Goal: Task Accomplishment & Management: Manage account settings

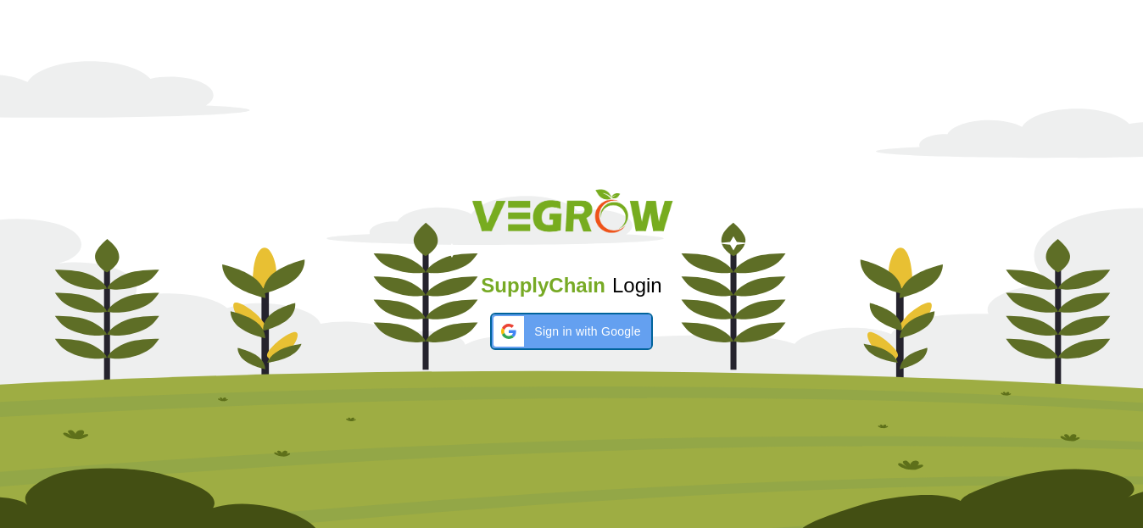
click at [621, 315] on div "Sign in with Google Sign in with Google. Opens in new tab" at bounding box center [571, 332] width 138 height 34
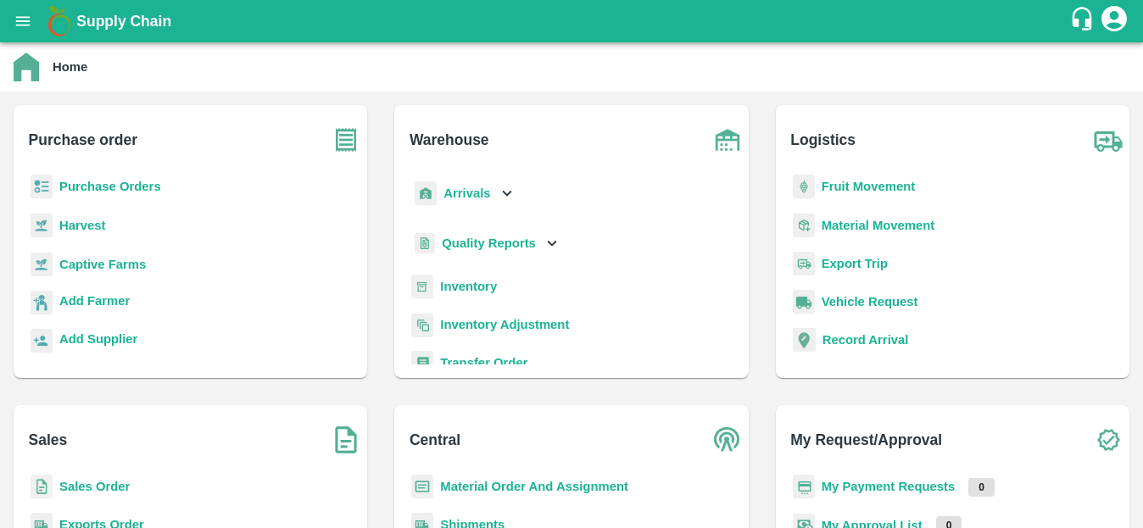
click at [114, 195] on p "Purchase Orders" at bounding box center [110, 186] width 102 height 19
click at [112, 177] on p "Purchase Orders" at bounding box center [110, 186] width 102 height 19
click at [666, 252] on div "Quality Reports" at bounding box center [571, 250] width 326 height 48
click at [122, 181] on b "Purchase Orders" at bounding box center [110, 187] width 102 height 14
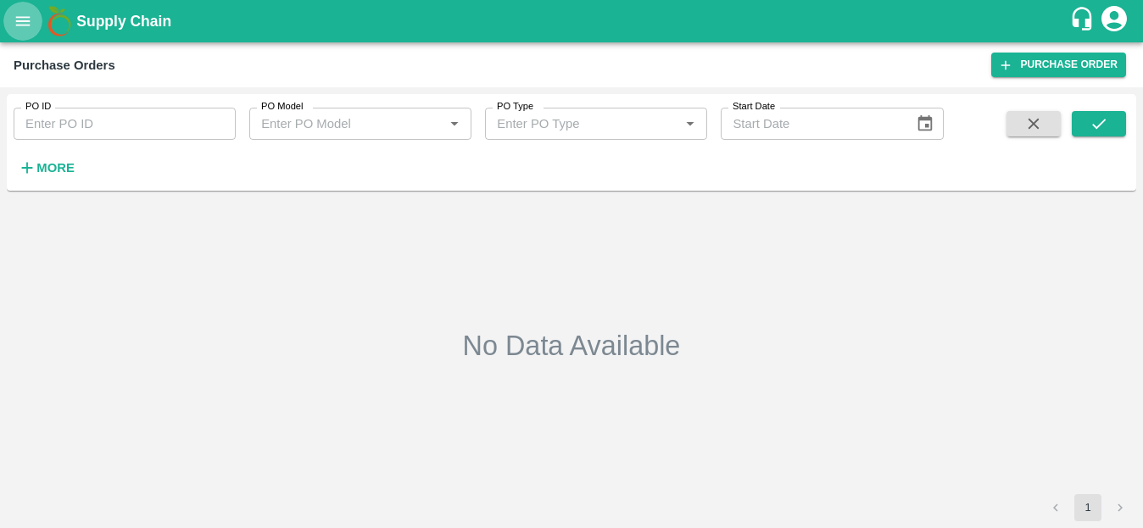
click at [26, 29] on icon "open drawer" at bounding box center [23, 21] width 19 height 19
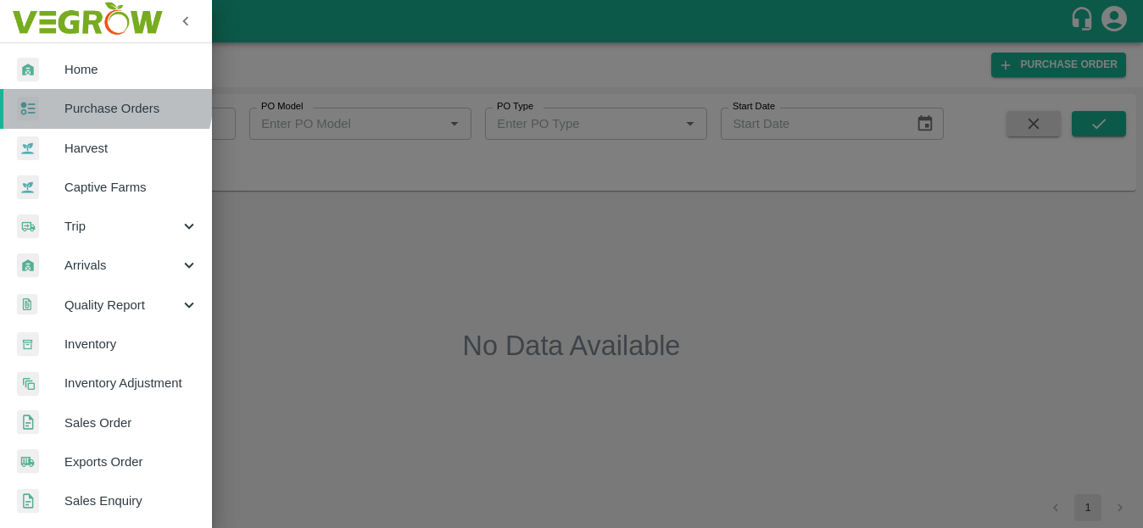
click at [86, 96] on link "Purchase Orders" at bounding box center [106, 108] width 212 height 39
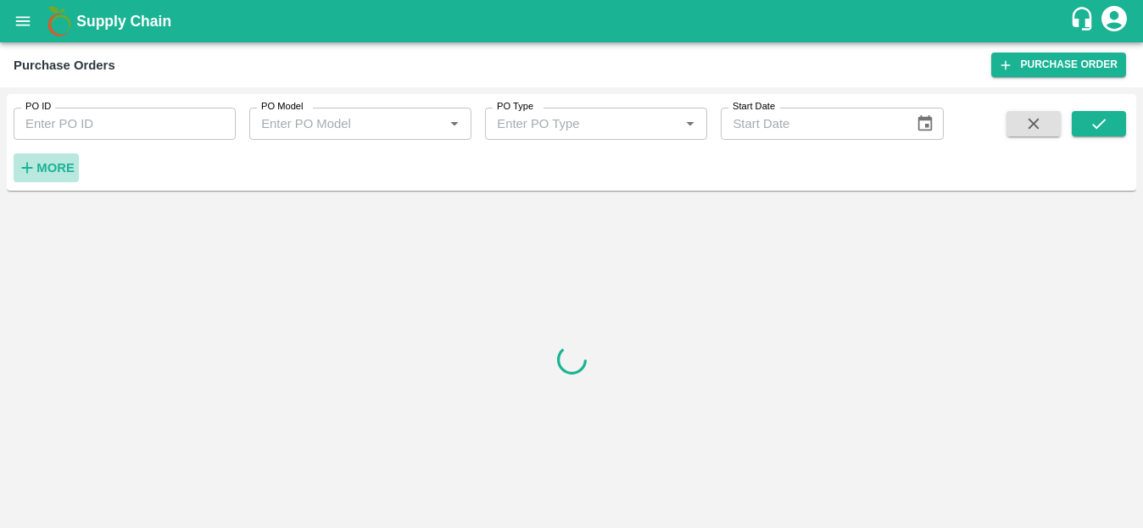
click at [47, 175] on strong "More" at bounding box center [55, 168] width 38 height 14
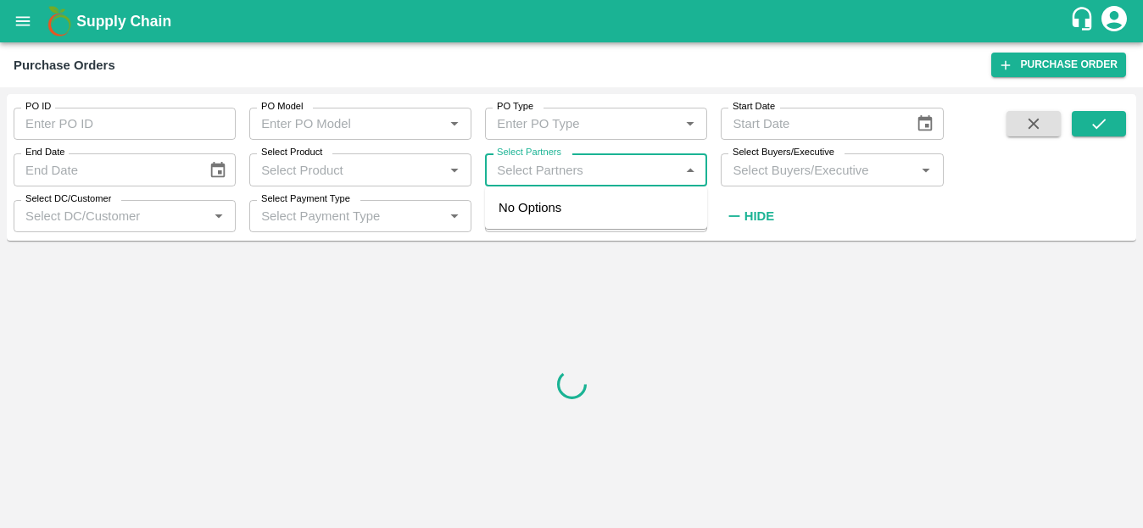
click at [548, 171] on input "Select Partners" at bounding box center [582, 170] width 184 height 22
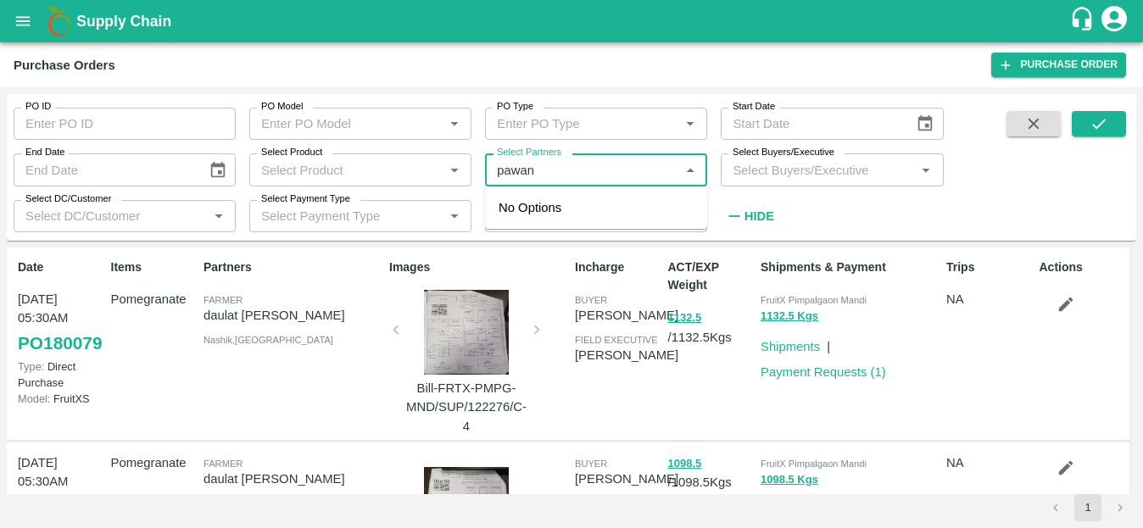
click at [584, 170] on input "Select Partners" at bounding box center [582, 170] width 184 height 22
type input "p"
click at [822, 163] on input "Select Buyers/Executive" at bounding box center [818, 170] width 184 height 22
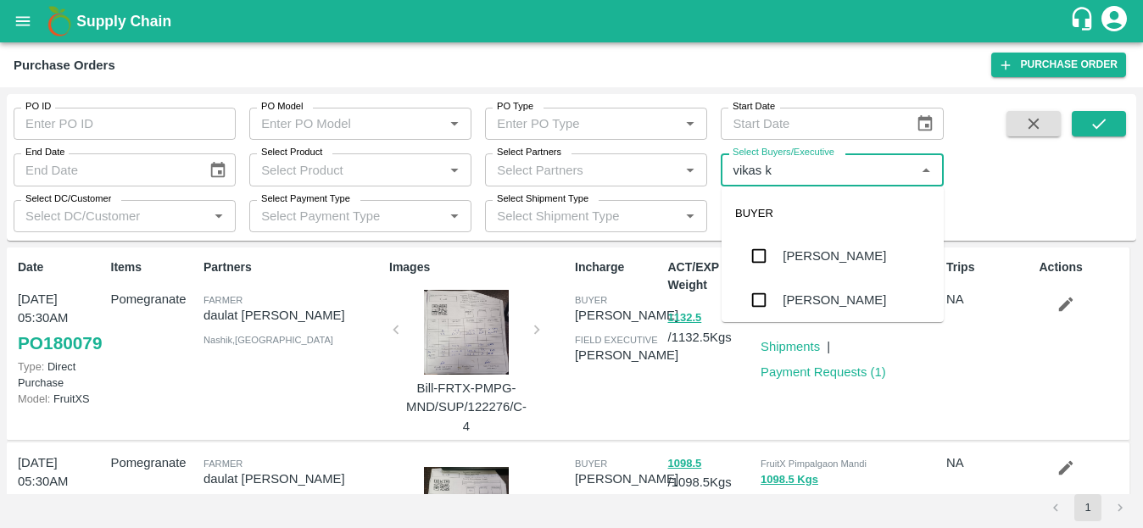
type input "vikas ko"
click at [789, 250] on div "[PERSON_NAME]" at bounding box center [833, 256] width 103 height 19
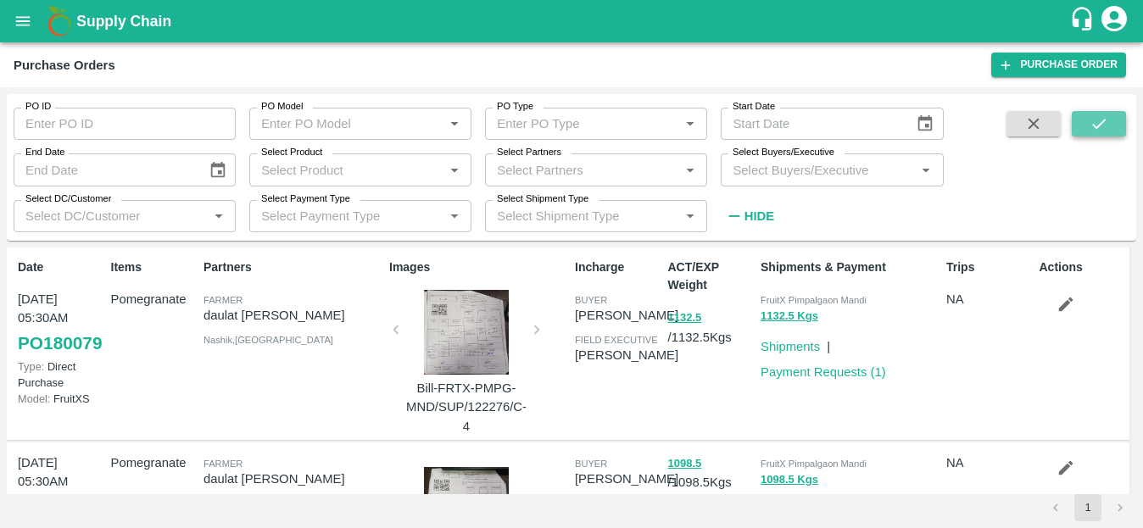
click at [1097, 125] on icon "submit" at bounding box center [1098, 123] width 19 height 19
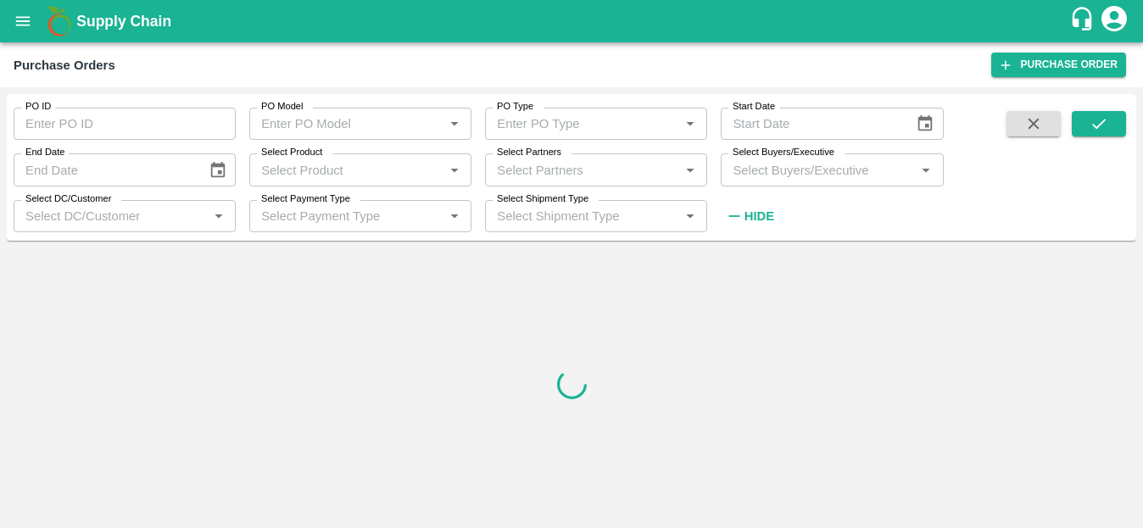
click at [758, 178] on input "Select Buyers/Executive" at bounding box center [818, 170] width 184 height 22
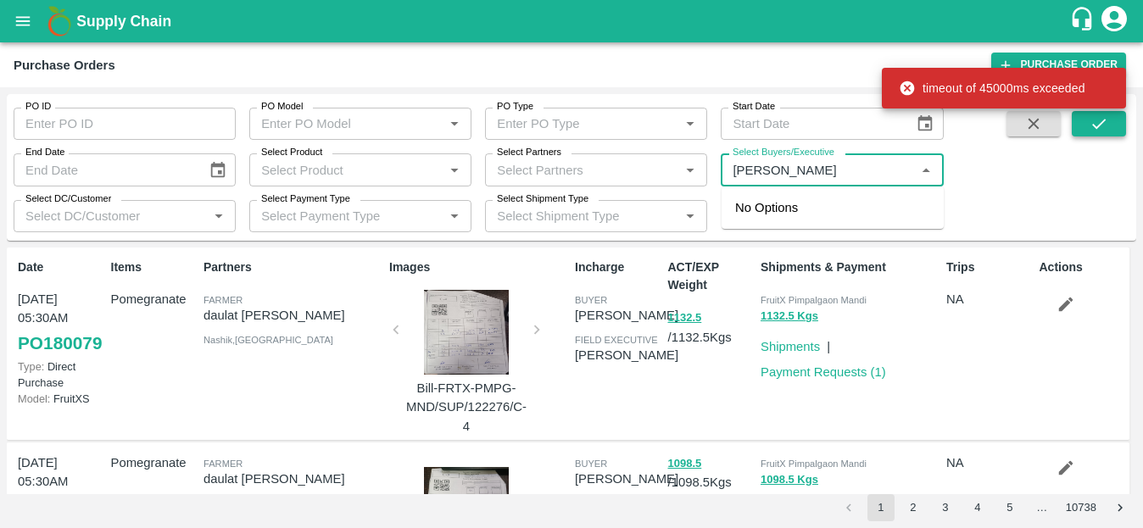
type input "vikas kokate"
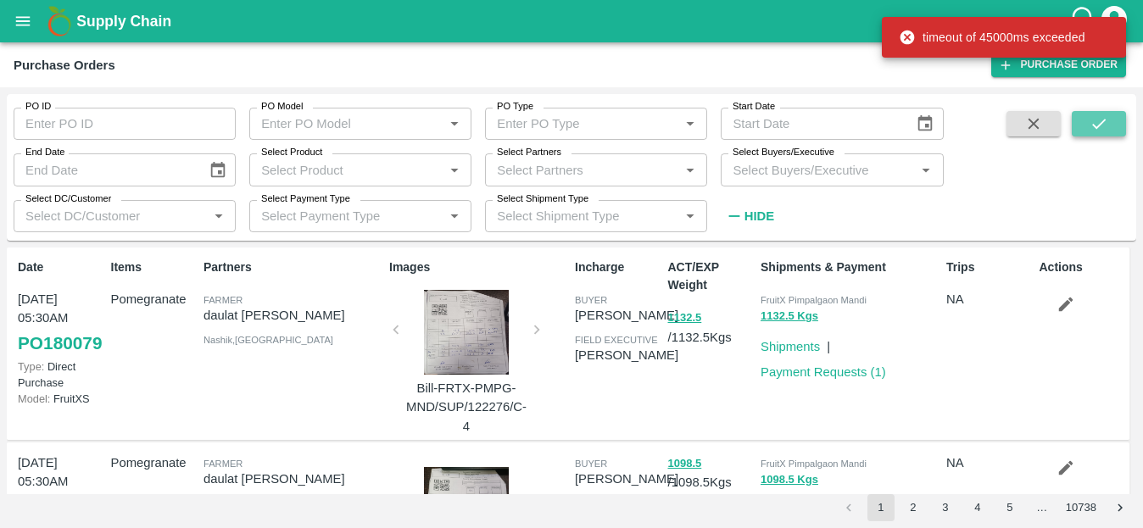
click at [1084, 126] on button "submit" at bounding box center [1099, 123] width 54 height 25
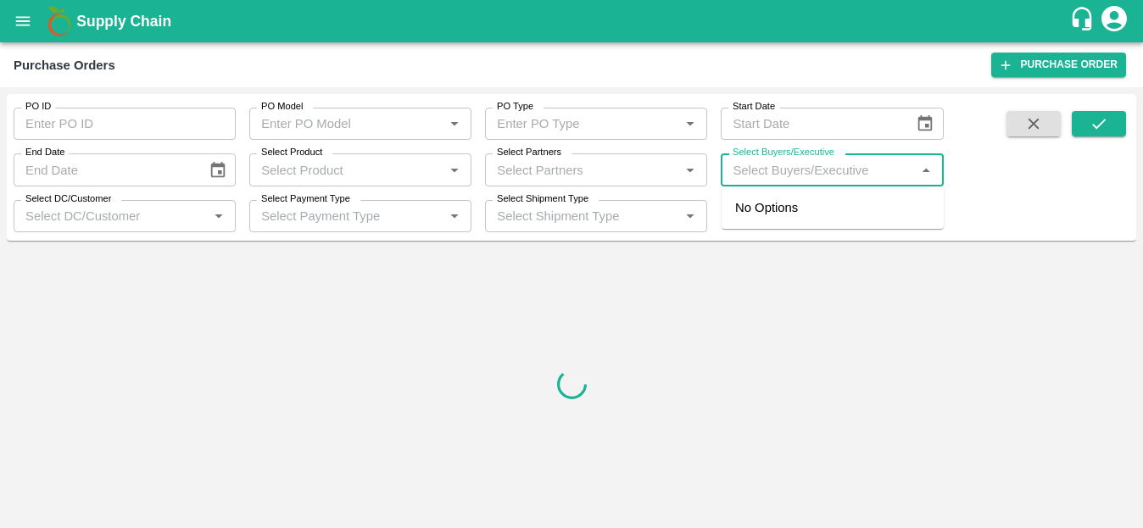
click at [753, 176] on input "Select Buyers/Executive" at bounding box center [818, 170] width 184 height 22
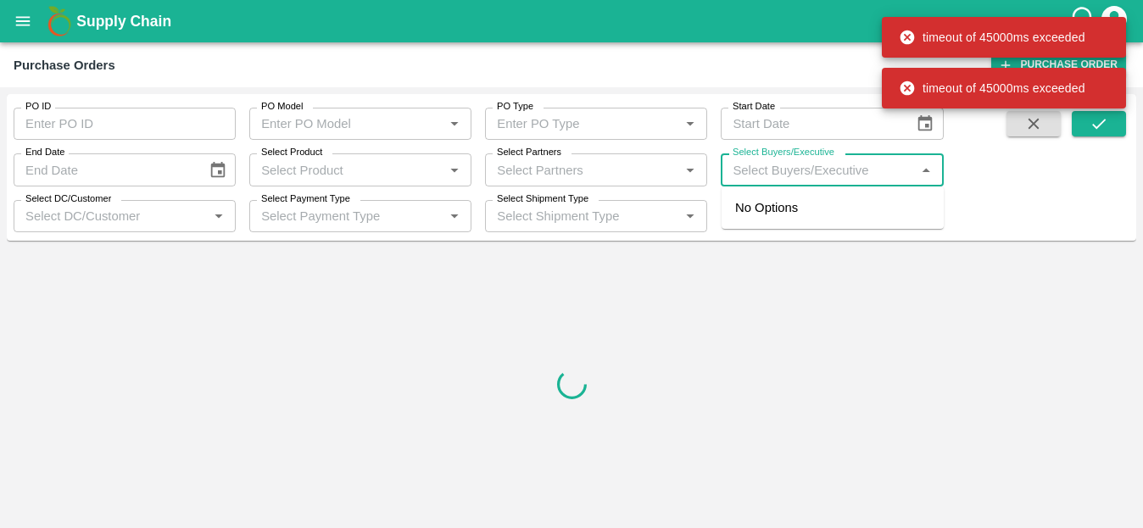
click at [782, 179] on input "Select Buyers/Executive" at bounding box center [818, 170] width 184 height 22
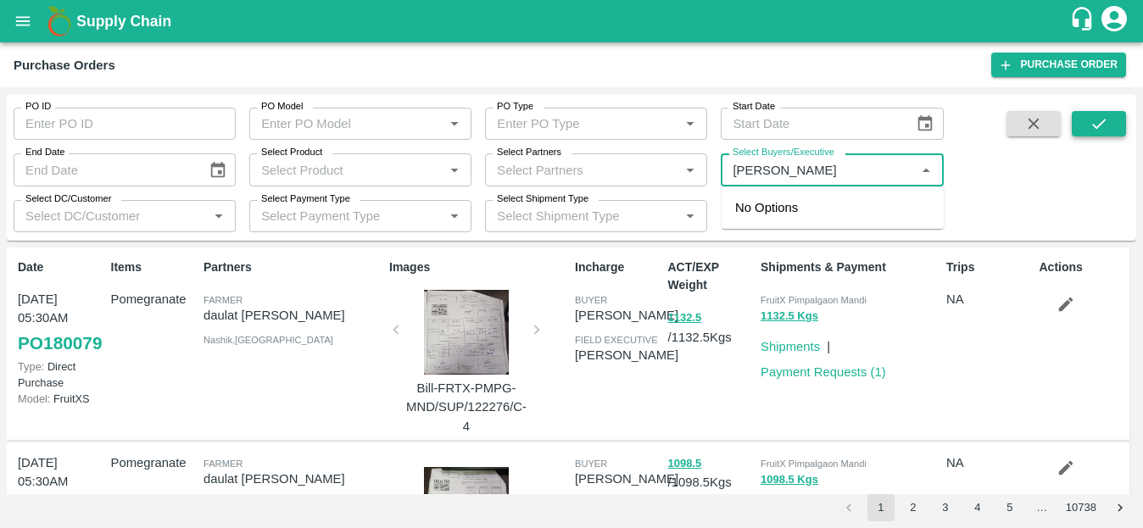
type input "vikas kokate"
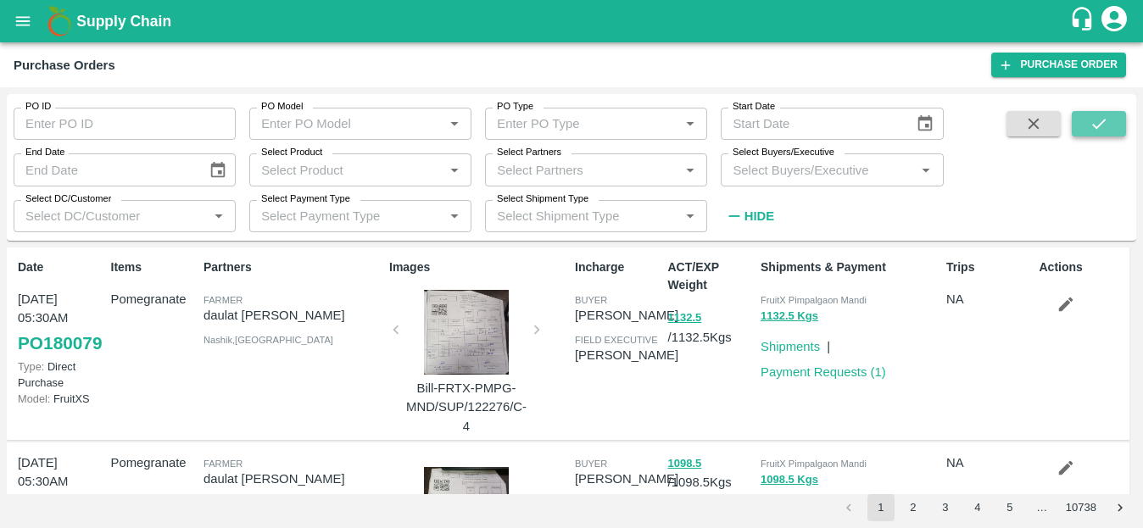
click at [1104, 114] on icon "submit" at bounding box center [1098, 123] width 19 height 19
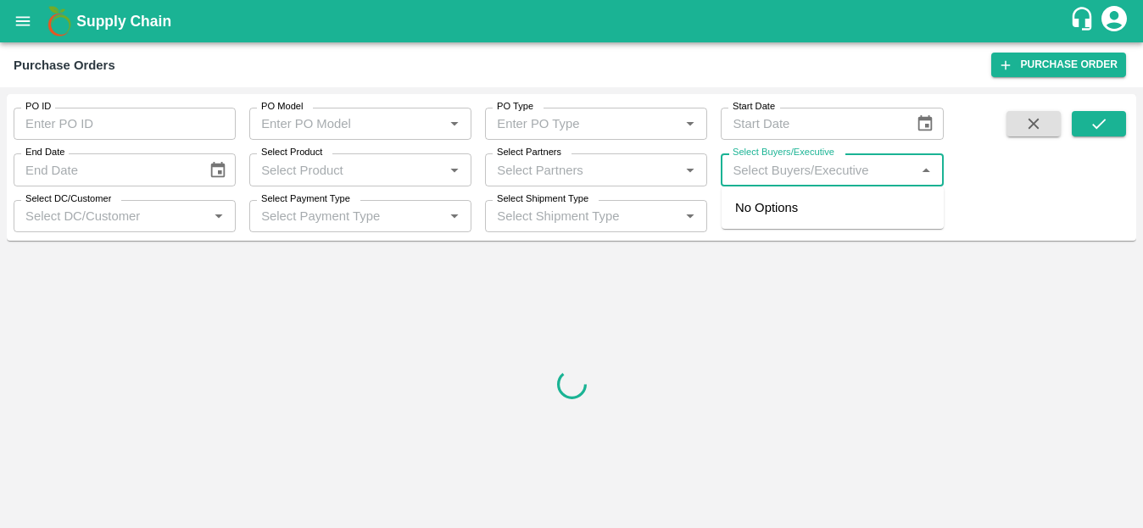
click at [782, 170] on input "Select Buyers/Executive" at bounding box center [818, 170] width 184 height 22
type input "v"
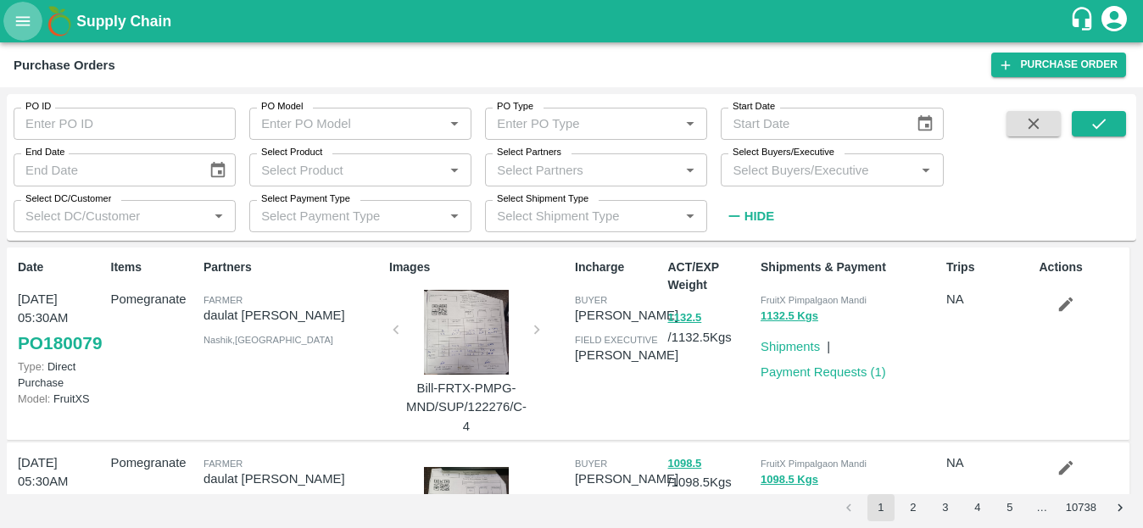
click at [22, 18] on icon "open drawer" at bounding box center [23, 20] width 14 height 9
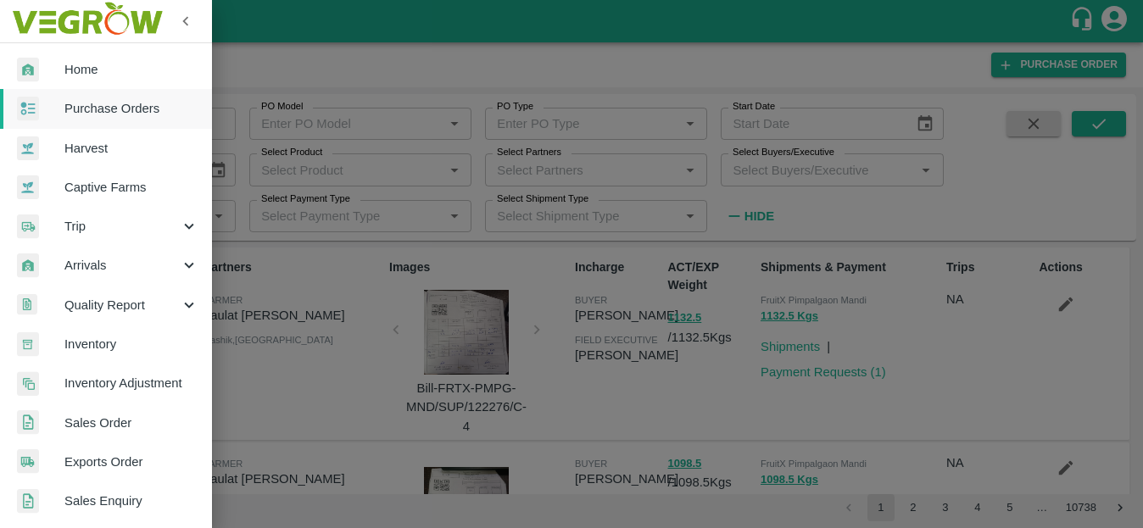
click at [729, 187] on div at bounding box center [571, 264] width 1143 height 528
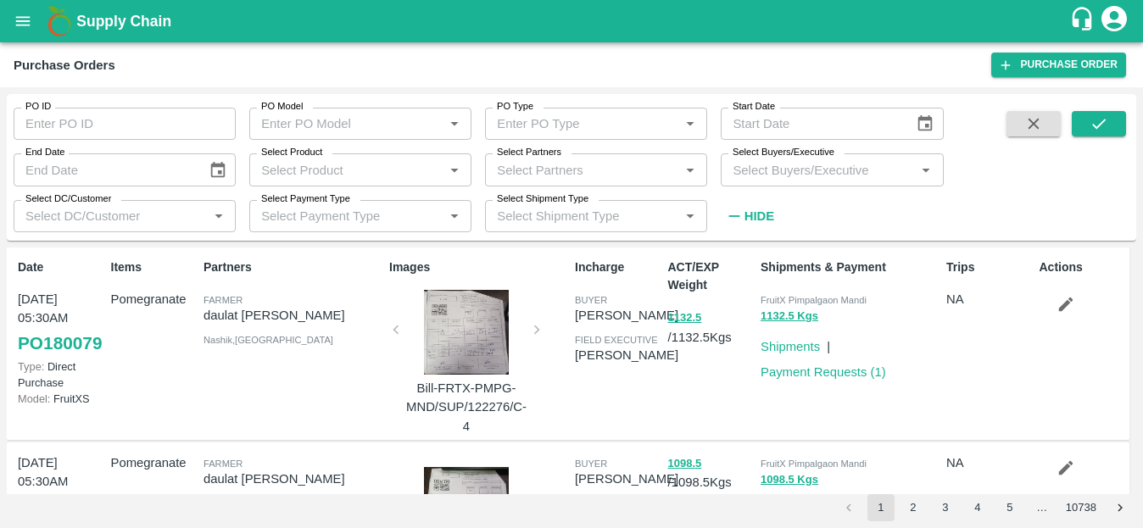
click at [769, 167] on input "Select Buyers/Executive" at bounding box center [818, 170] width 184 height 22
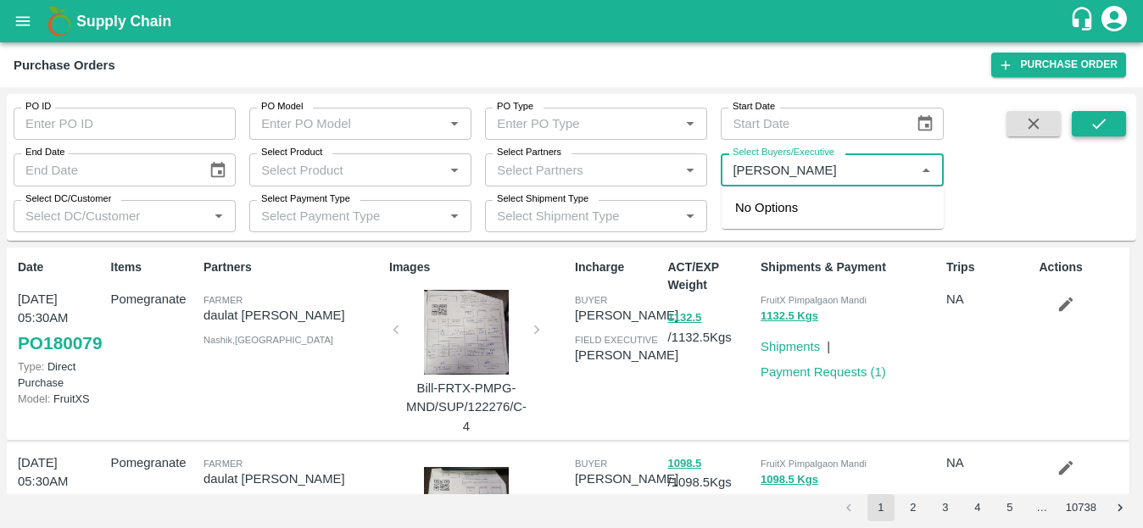
type input "vikas kokate"
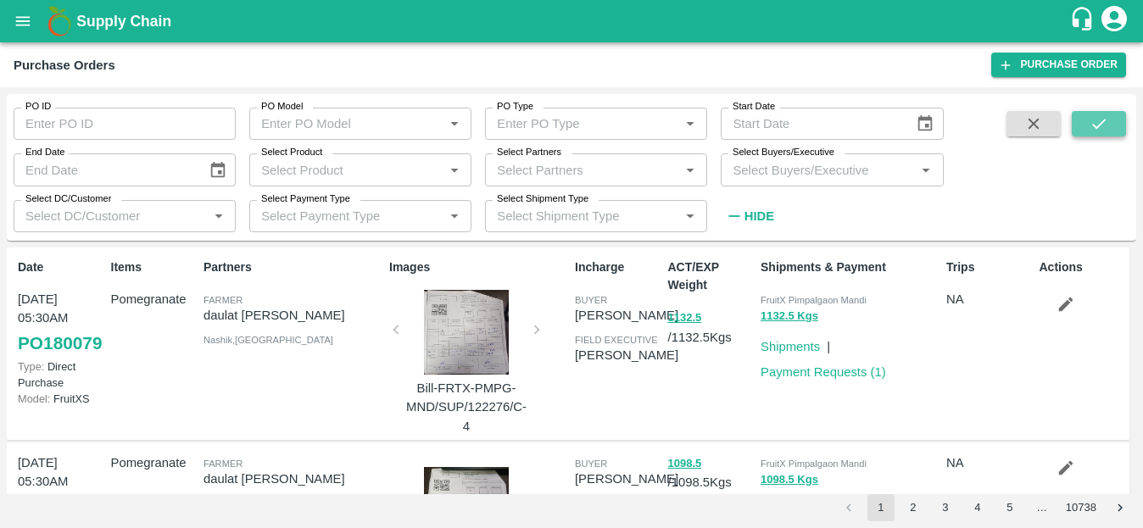
click at [1099, 116] on icon "submit" at bounding box center [1098, 123] width 19 height 19
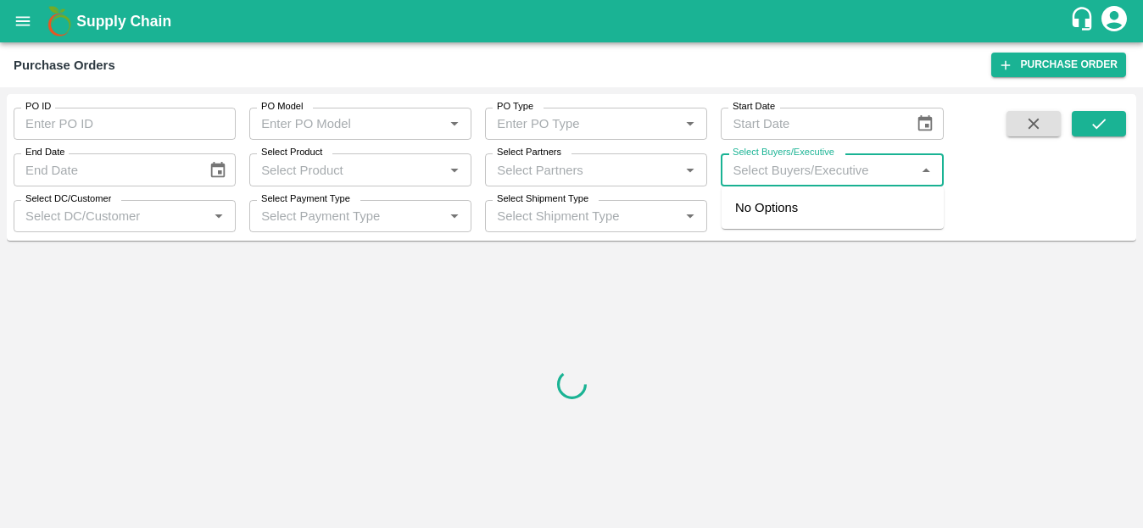
click at [777, 174] on input "Select Buyers/Executive" at bounding box center [818, 170] width 184 height 22
type input "h"
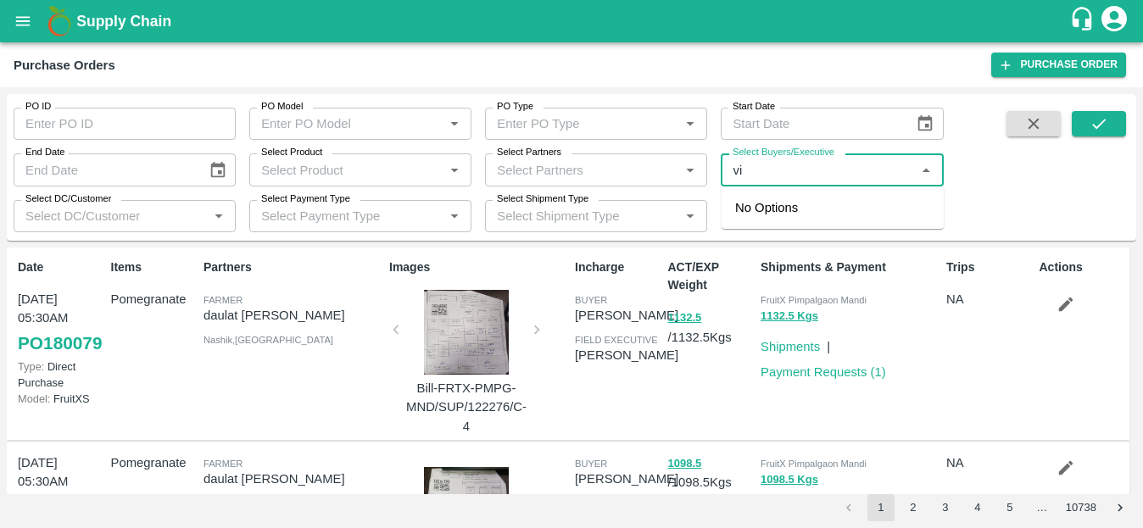
type input "v"
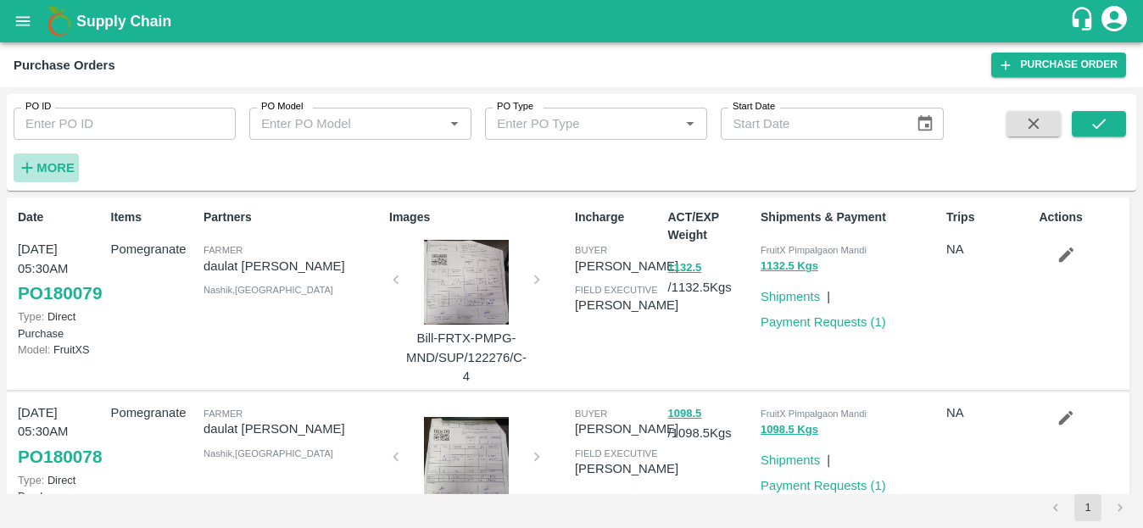
click at [64, 165] on strong "More" at bounding box center [55, 168] width 38 height 14
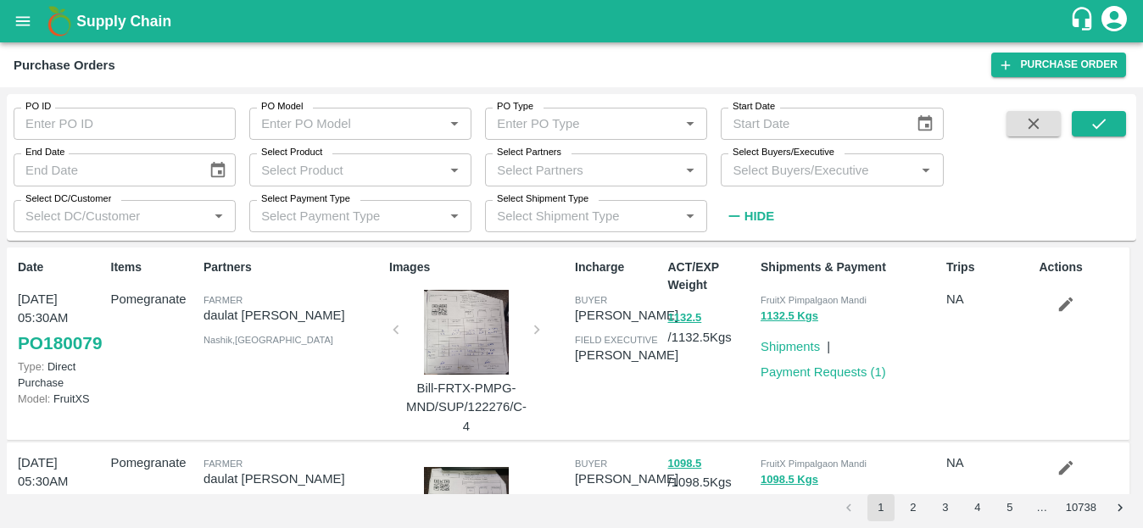
click at [755, 169] on input "Select Buyers/Executive" at bounding box center [818, 170] width 184 height 22
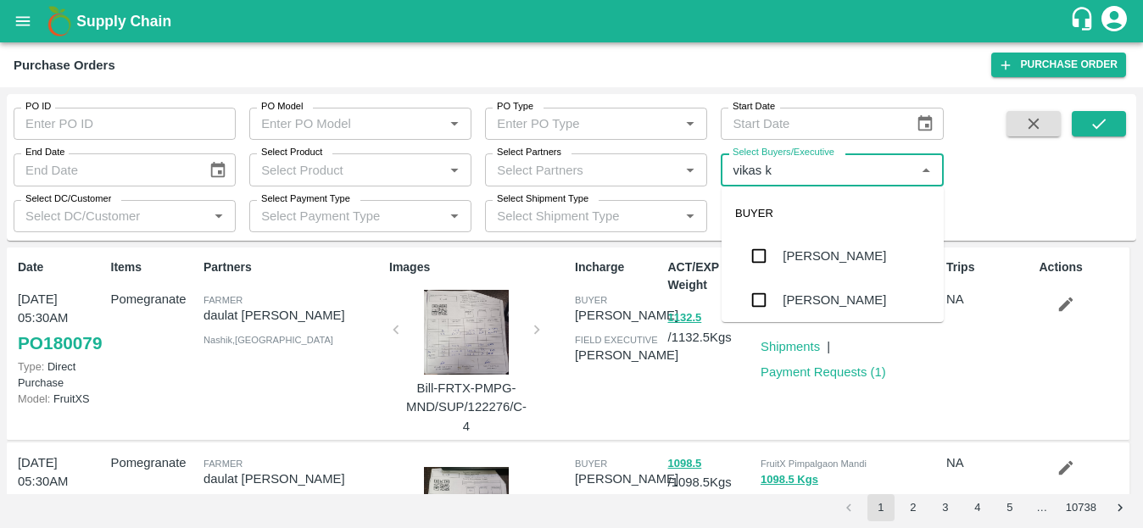
type input "vikas ko"
click at [767, 248] on input "checkbox" at bounding box center [759, 256] width 34 height 34
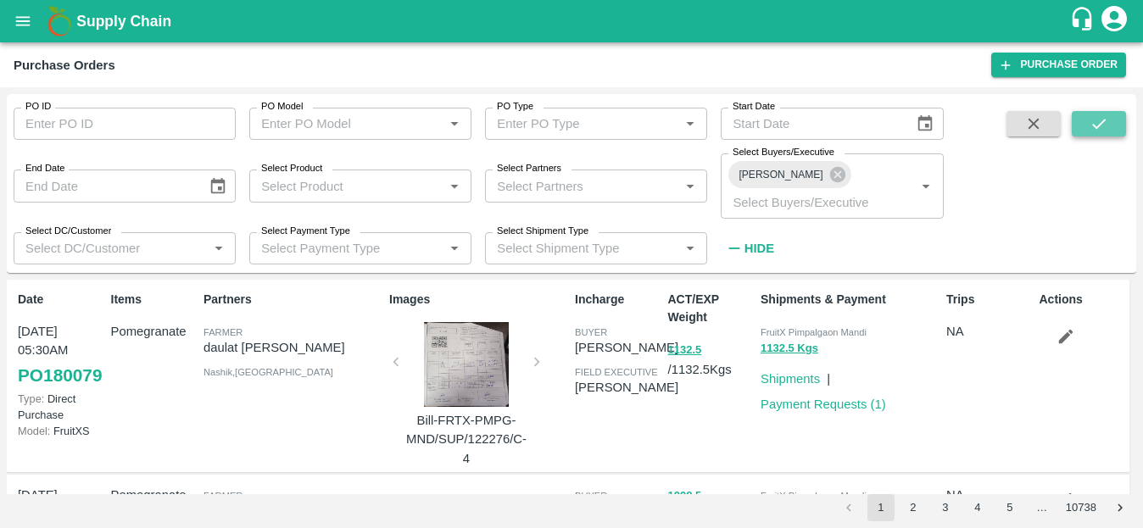
click at [1092, 118] on icon "submit" at bounding box center [1098, 123] width 19 height 19
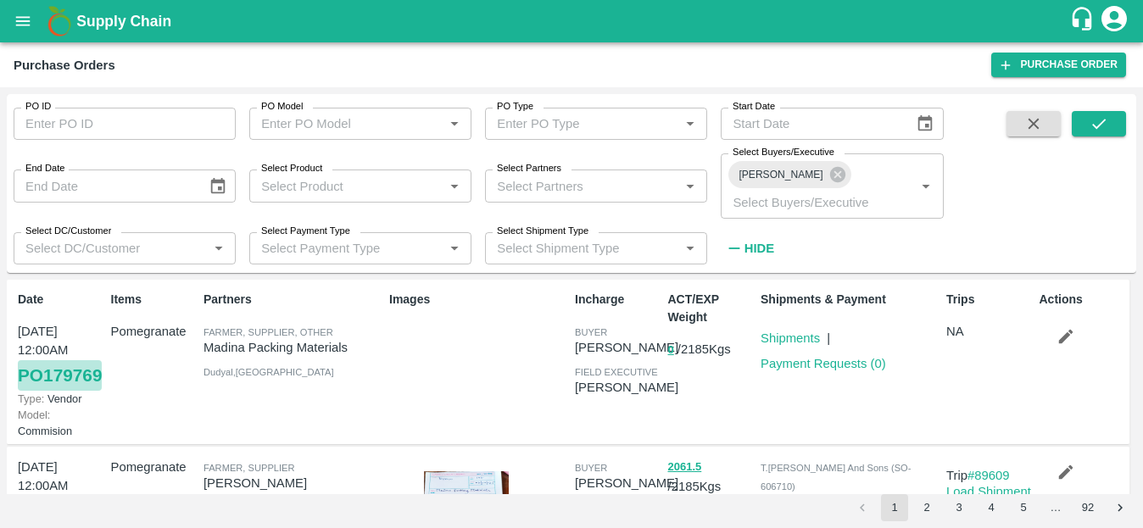
click at [29, 360] on link "PO 179769" at bounding box center [60, 375] width 84 height 31
click at [1060, 327] on icon "button" at bounding box center [1065, 336] width 19 height 19
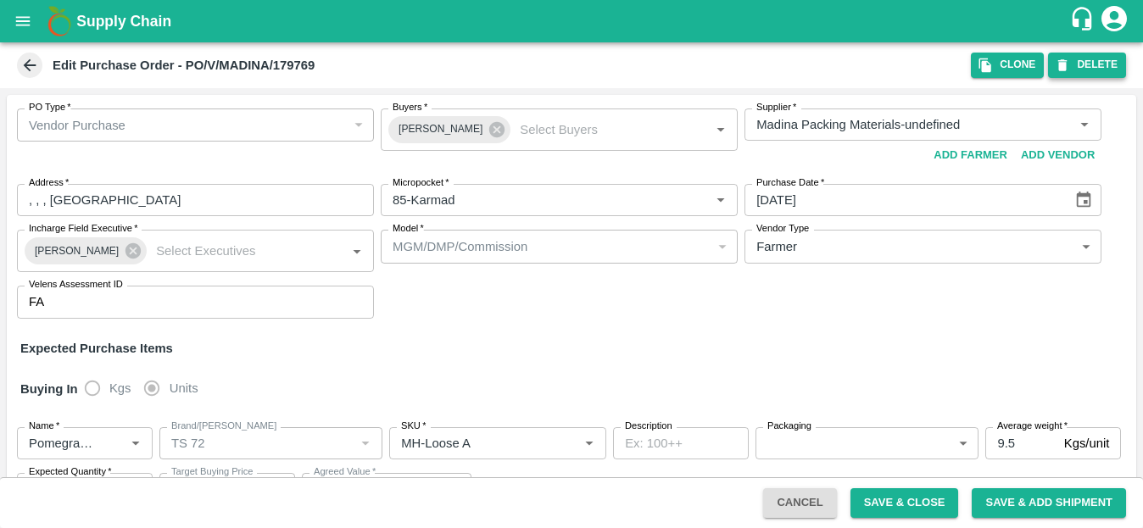
click at [1094, 70] on button "DELETE" at bounding box center [1087, 65] width 78 height 25
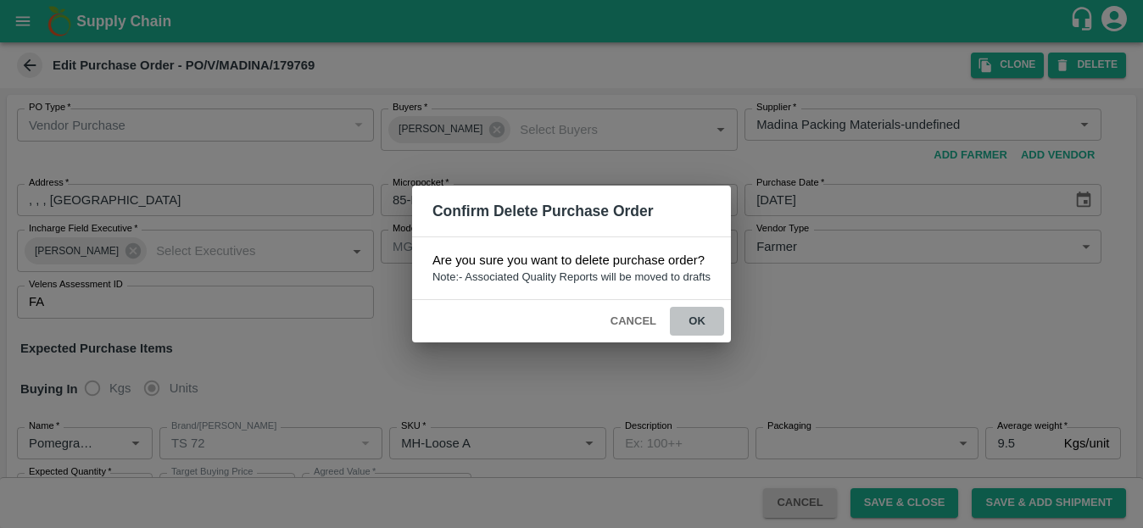
click at [704, 309] on button "ok" at bounding box center [697, 322] width 54 height 30
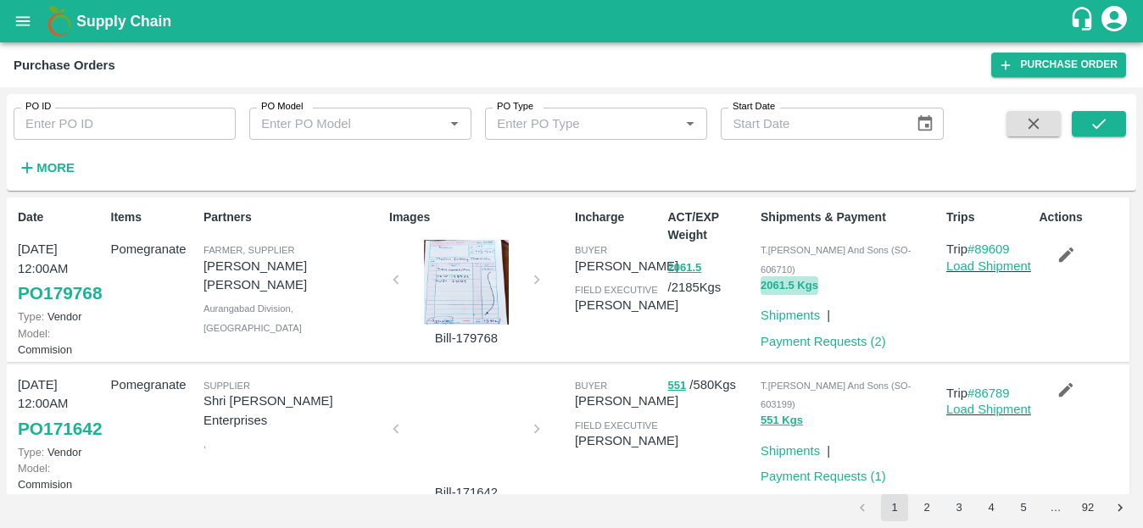
click at [768, 276] on button "2061.5 Kgs" at bounding box center [789, 285] width 58 height 19
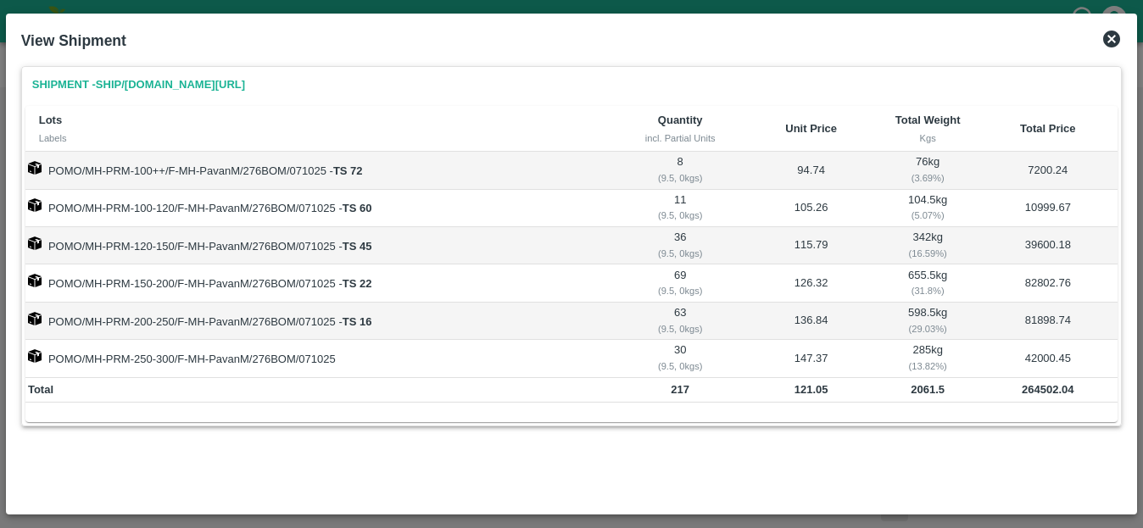
click at [1108, 41] on icon at bounding box center [1111, 39] width 17 height 17
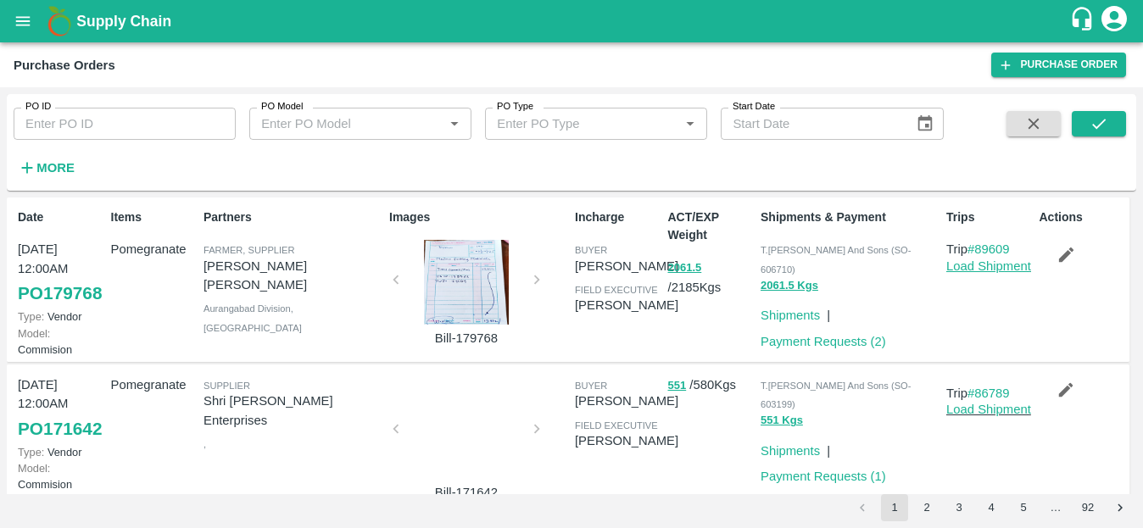
click at [993, 261] on link "Load Shipment" at bounding box center [988, 266] width 85 height 14
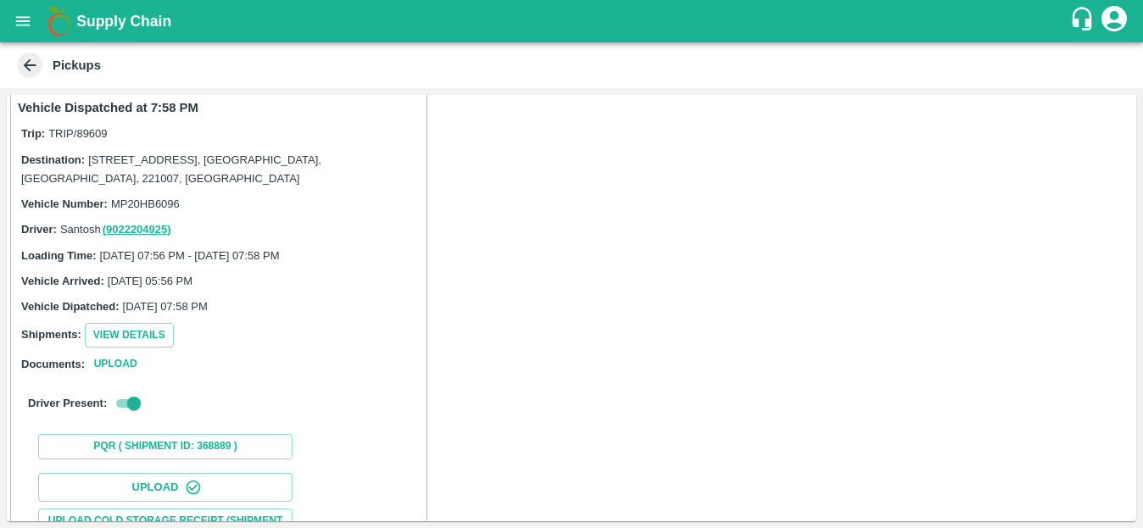
scroll to position [10, 0]
click at [148, 333] on button "View Details" at bounding box center [129, 336] width 89 height 25
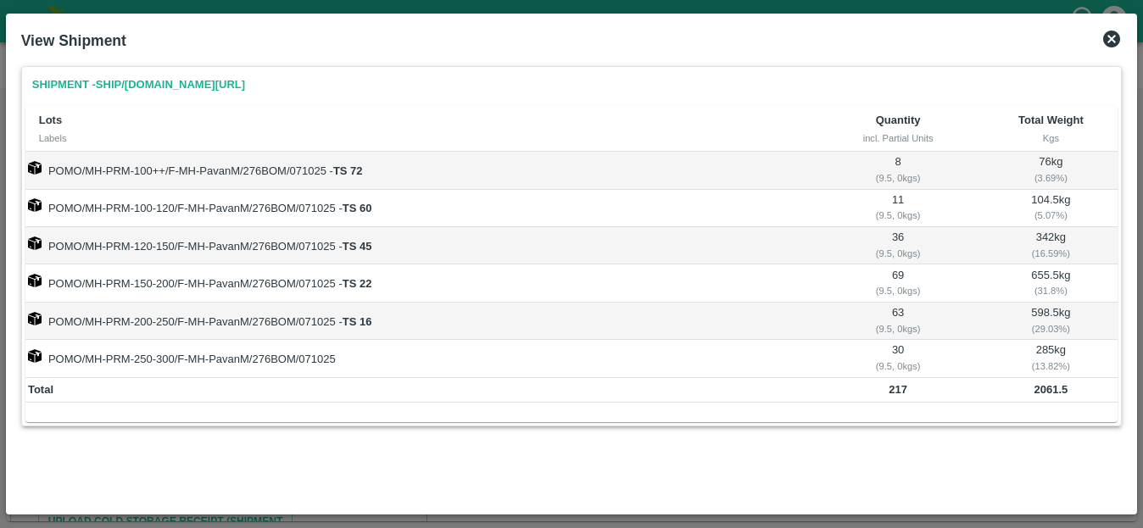
click at [1112, 39] on icon at bounding box center [1111, 39] width 20 height 20
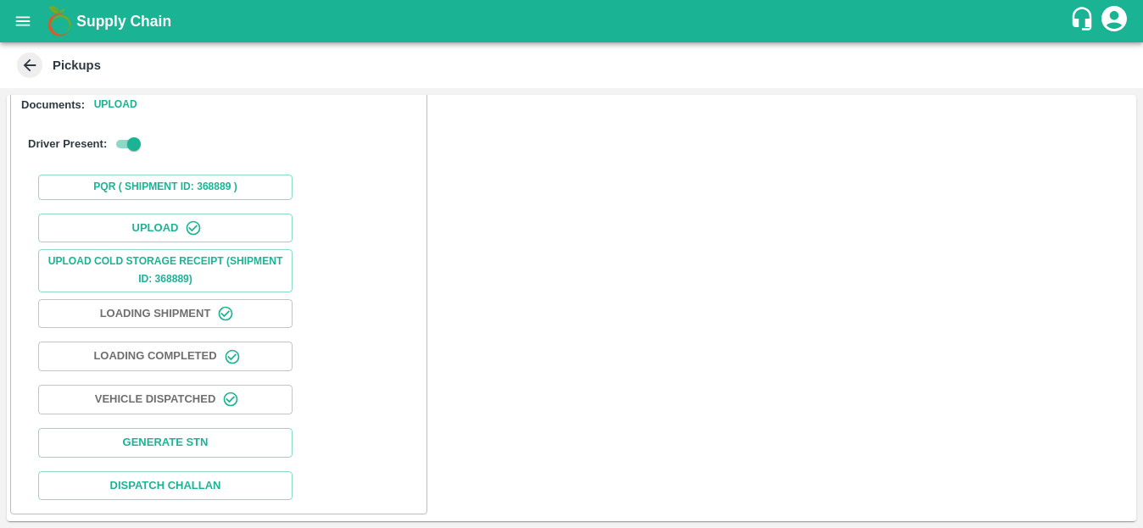
scroll to position [0, 0]
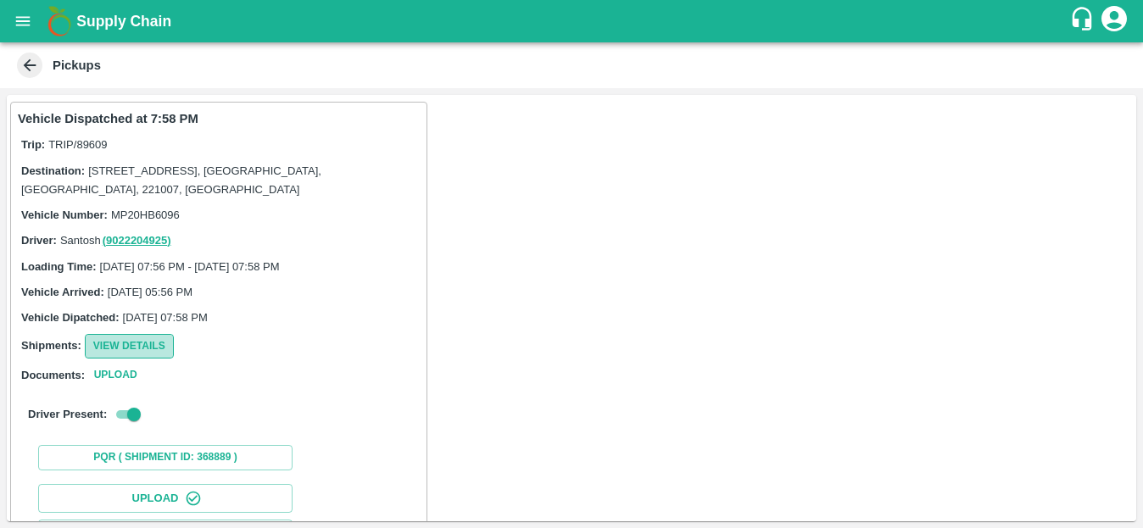
click at [117, 343] on button "View Details" at bounding box center [129, 346] width 89 height 25
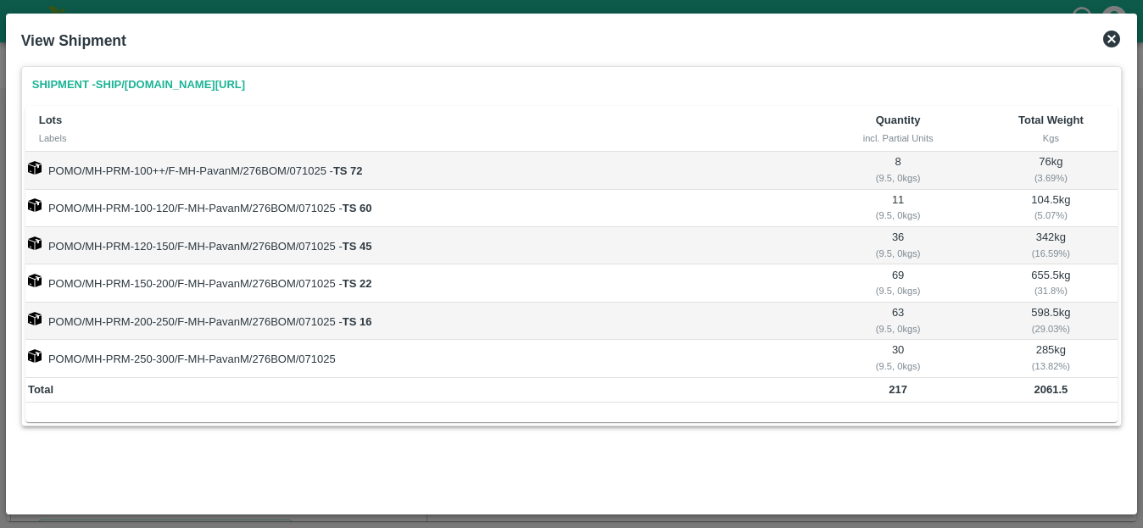
click at [1107, 39] on icon at bounding box center [1111, 39] width 17 height 17
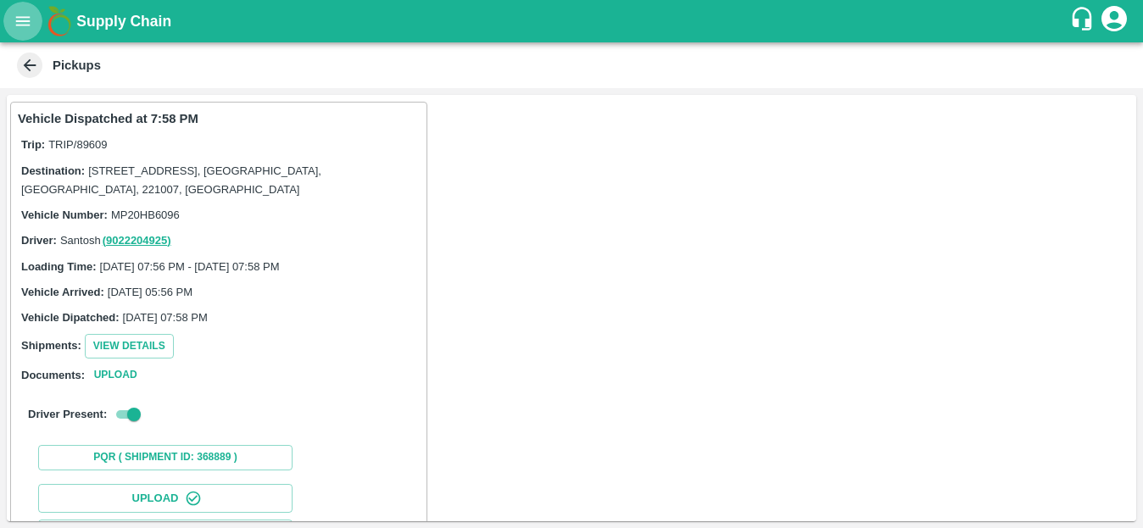
click at [22, 10] on button "open drawer" at bounding box center [22, 21] width 39 height 39
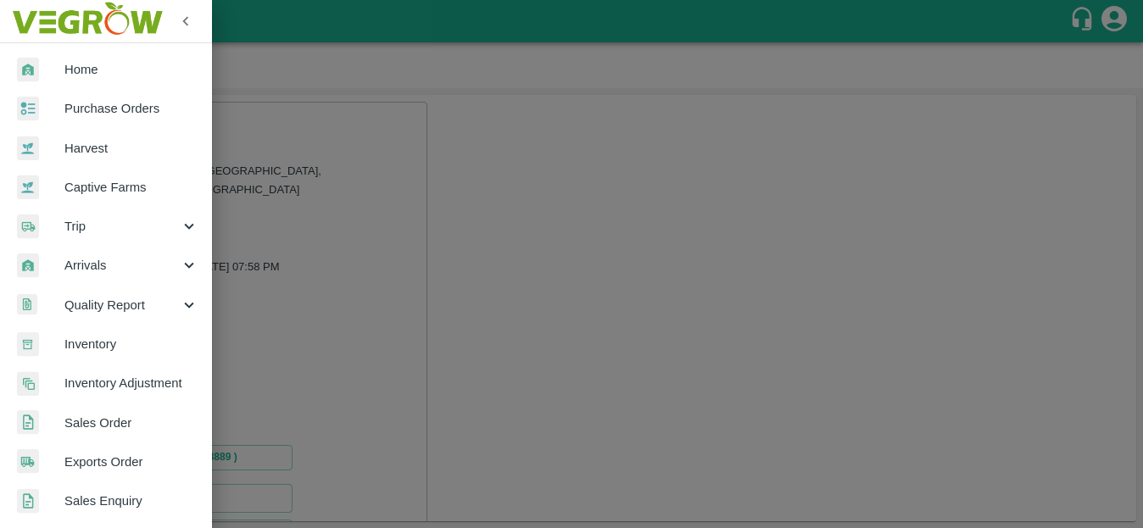
click at [321, 237] on div at bounding box center [571, 264] width 1143 height 528
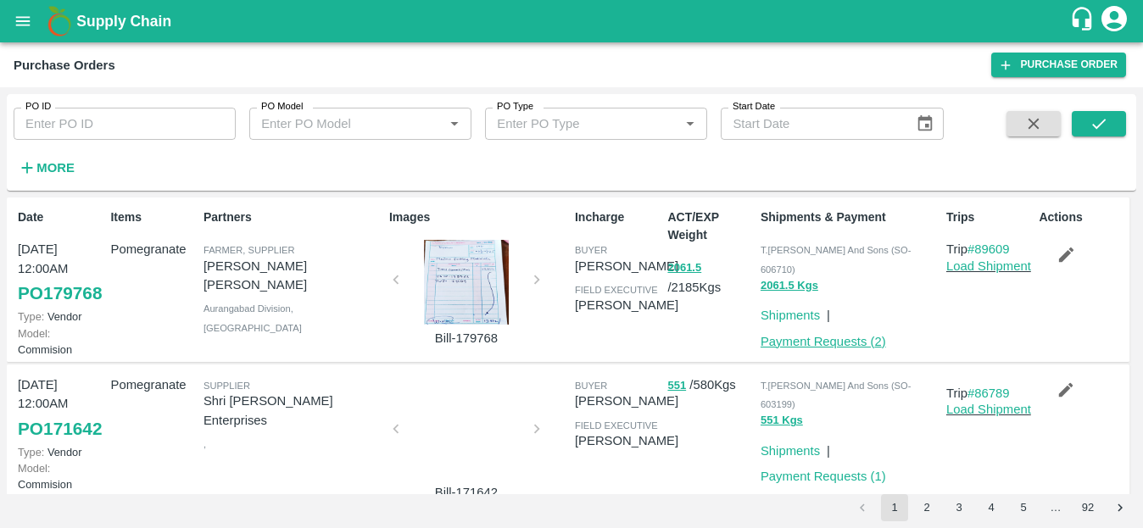
click at [816, 335] on link "Payment Requests ( 2 )" at bounding box center [822, 342] width 125 height 14
